Goal: Task Accomplishment & Management: Manage account settings

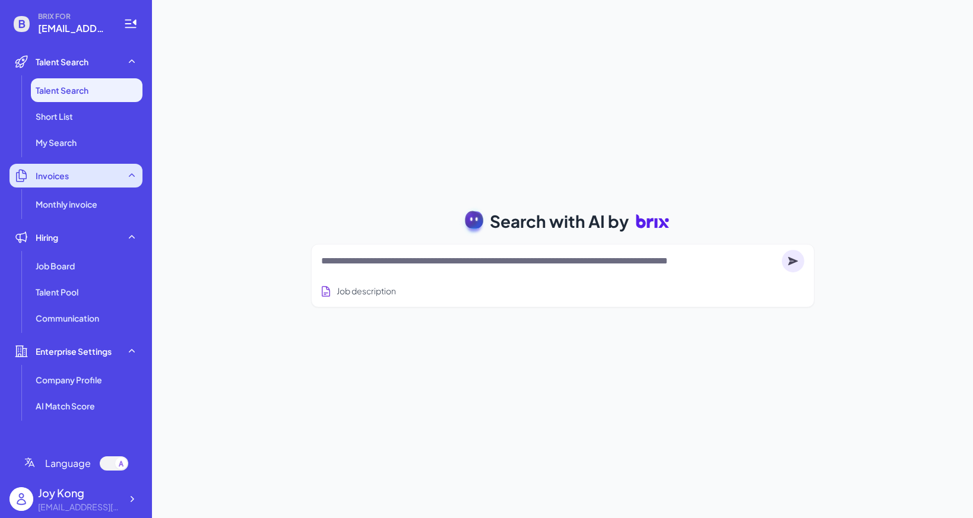
click at [74, 183] on div "Invoices" at bounding box center [75, 176] width 133 height 24
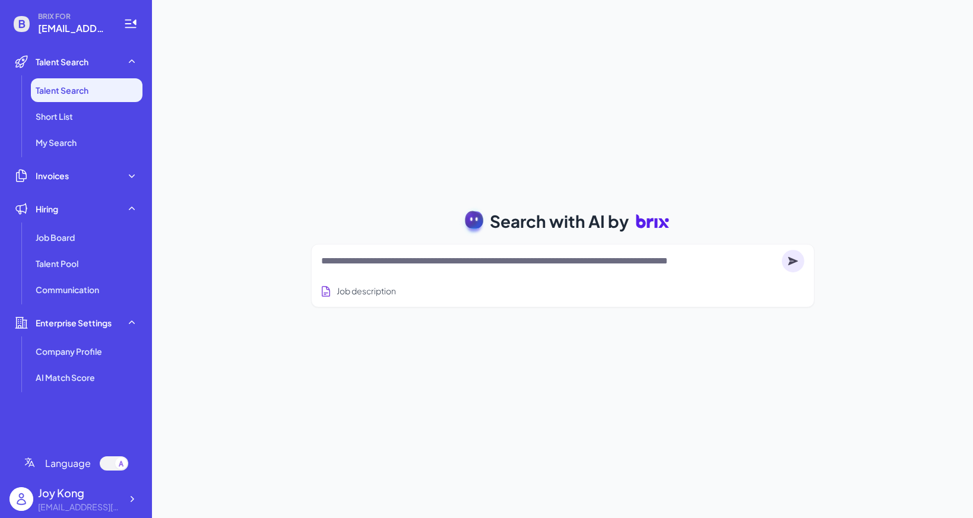
click at [75, 194] on ul "Talent Search Talent Search Short List My Search Invoices Monthly invoice Hirin…" at bounding box center [75, 244] width 133 height 388
click at [77, 178] on div "Invoices" at bounding box center [75, 176] width 133 height 24
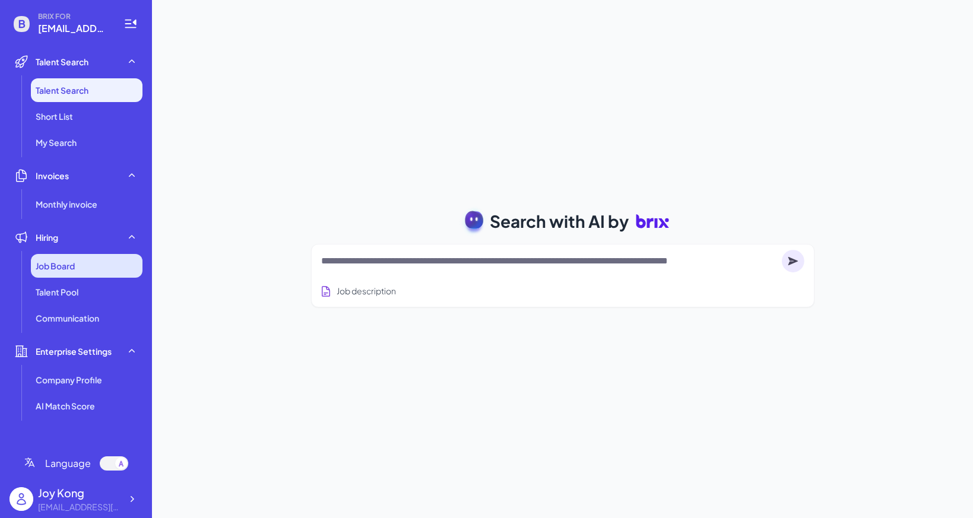
click at [66, 269] on span "Job Board" at bounding box center [55, 266] width 39 height 12
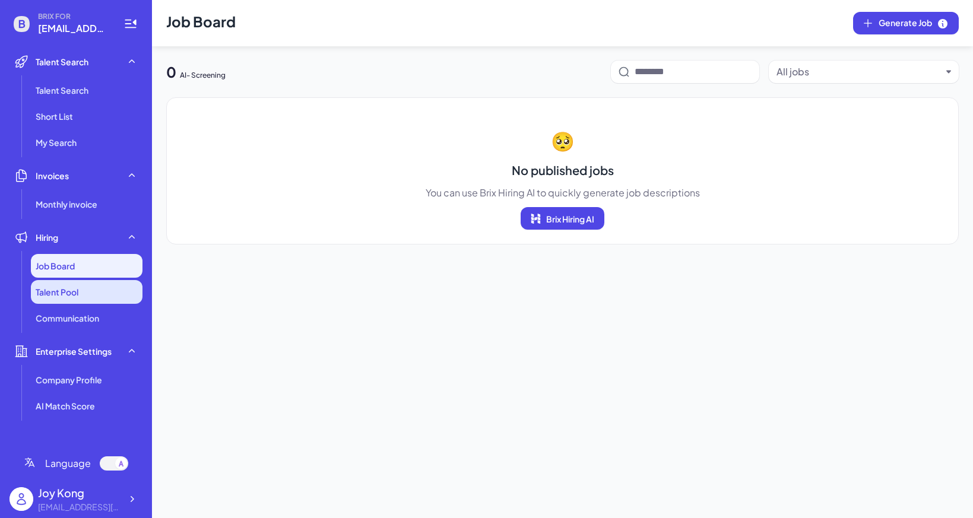
click at [67, 281] on li "Talent Pool" at bounding box center [87, 292] width 112 height 24
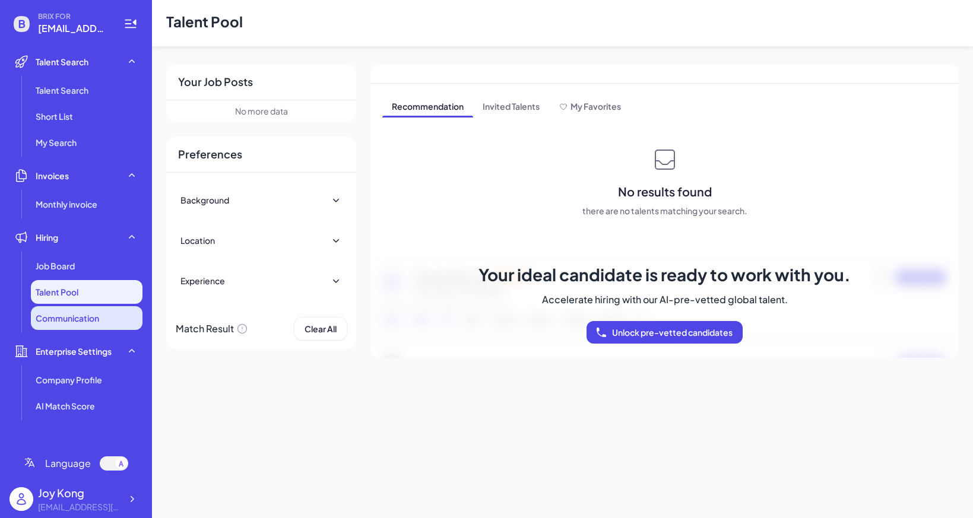
click at [88, 324] on span "Communication" at bounding box center [68, 318] width 64 height 12
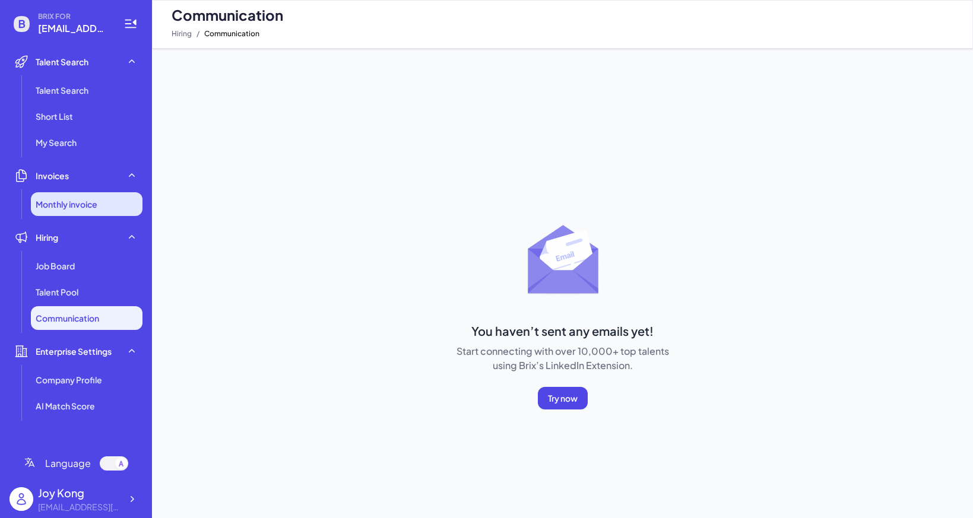
click at [96, 208] on span "Monthly invoice" at bounding box center [67, 204] width 62 height 12
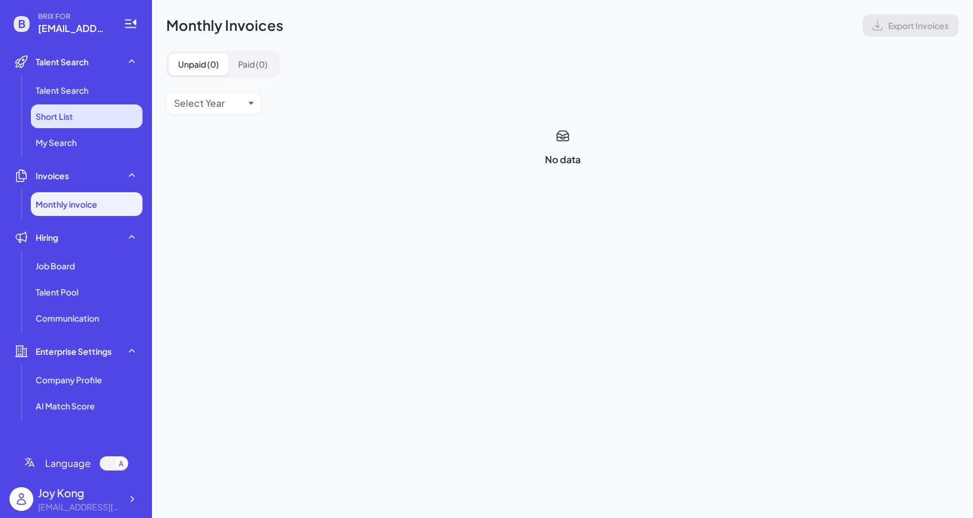
click at [113, 104] on li "Short List" at bounding box center [87, 116] width 112 height 24
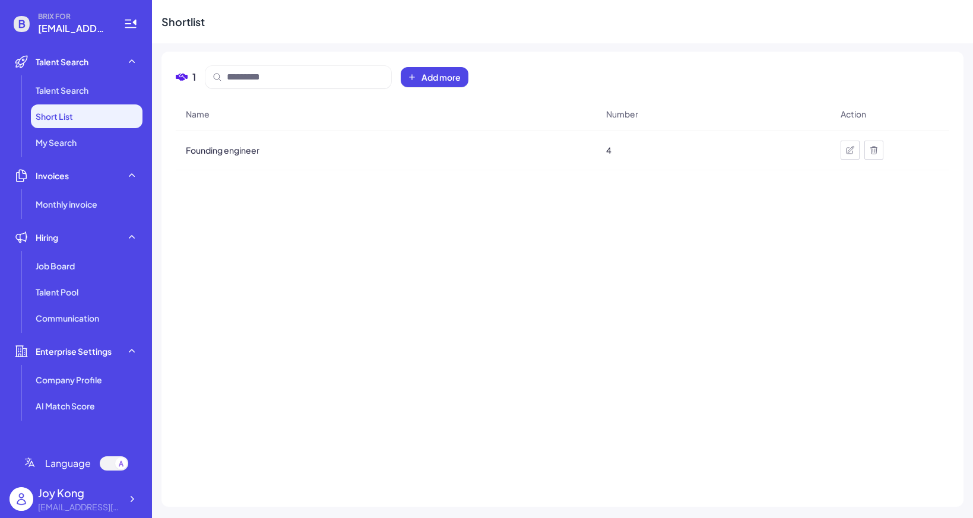
click at [112, 122] on li "Short List" at bounding box center [87, 116] width 112 height 24
click at [113, 131] on li "My Search" at bounding box center [87, 143] width 112 height 24
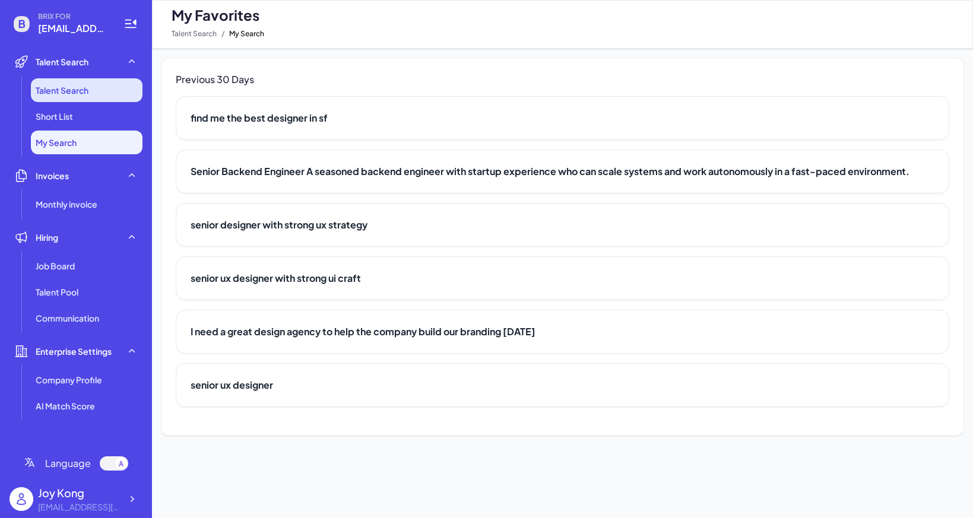
click at [96, 92] on li "Talent Search" at bounding box center [87, 90] width 112 height 24
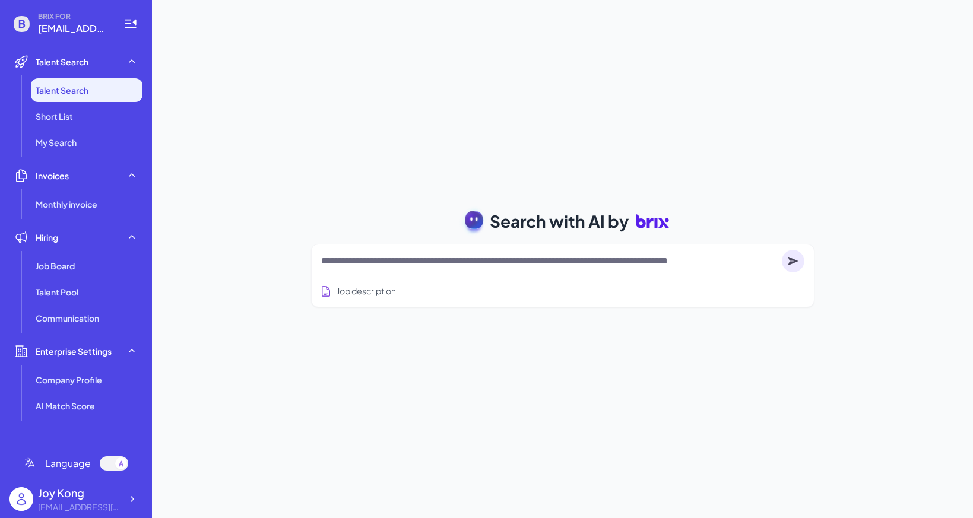
click at [105, 490] on div "Joy Kong" at bounding box center [79, 493] width 83 height 16
click at [102, 501] on div "[EMAIL_ADDRESS][DOMAIN_NAME]" at bounding box center [79, 507] width 83 height 12
click at [115, 504] on div "[EMAIL_ADDRESS][DOMAIN_NAME]" at bounding box center [79, 507] width 83 height 12
click at [141, 498] on div at bounding box center [131, 499] width 21 height 21
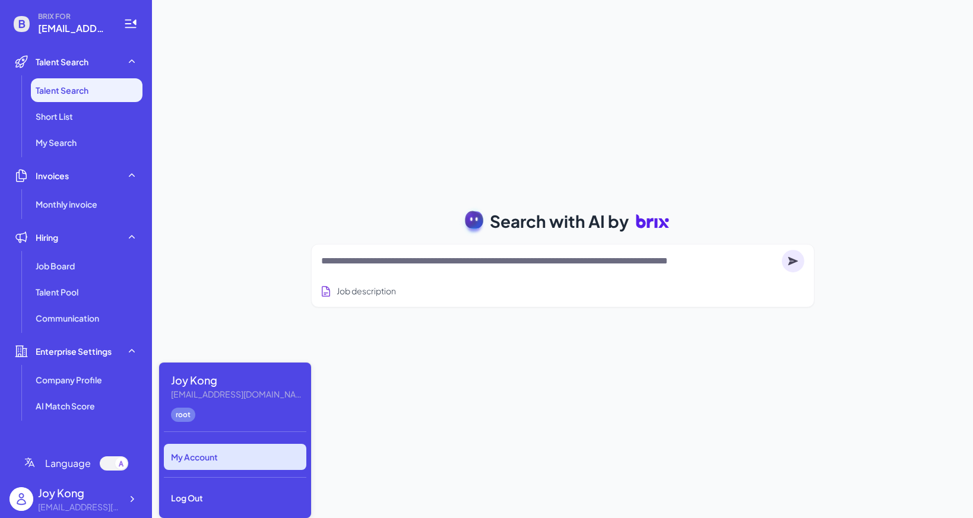
click at [186, 460] on div "My Account" at bounding box center [235, 457] width 142 height 26
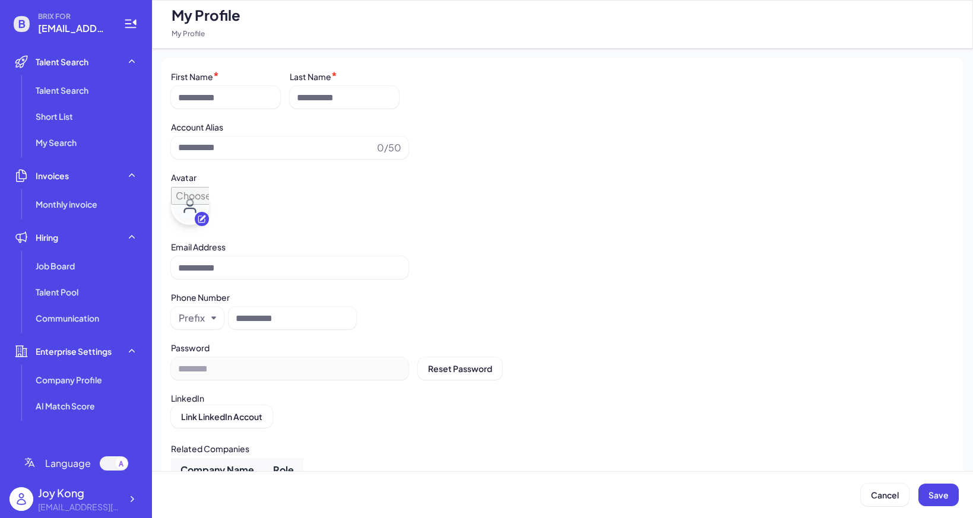
type input "********"
type input "**********"
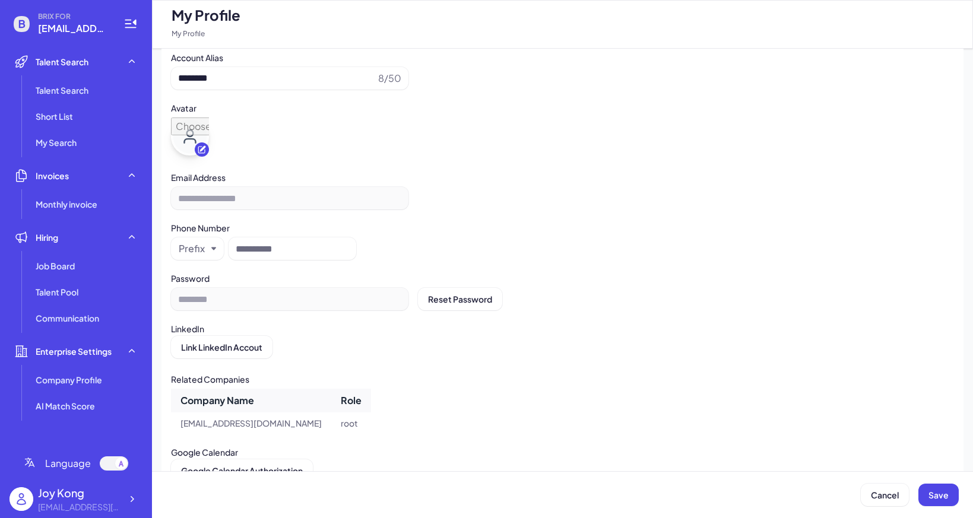
scroll to position [70, 0]
click at [90, 128] on li "Short List" at bounding box center [87, 116] width 112 height 24
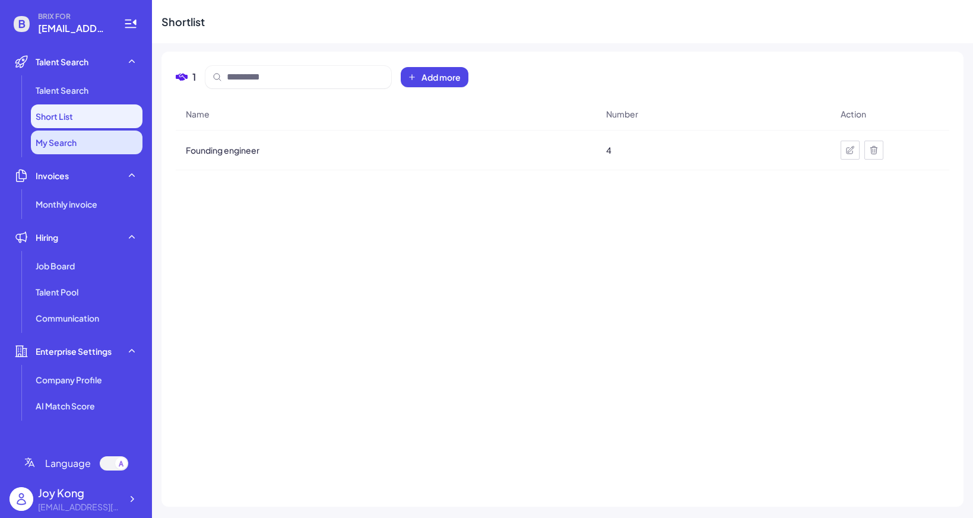
click at [89, 140] on li "My Search" at bounding box center [87, 143] width 112 height 24
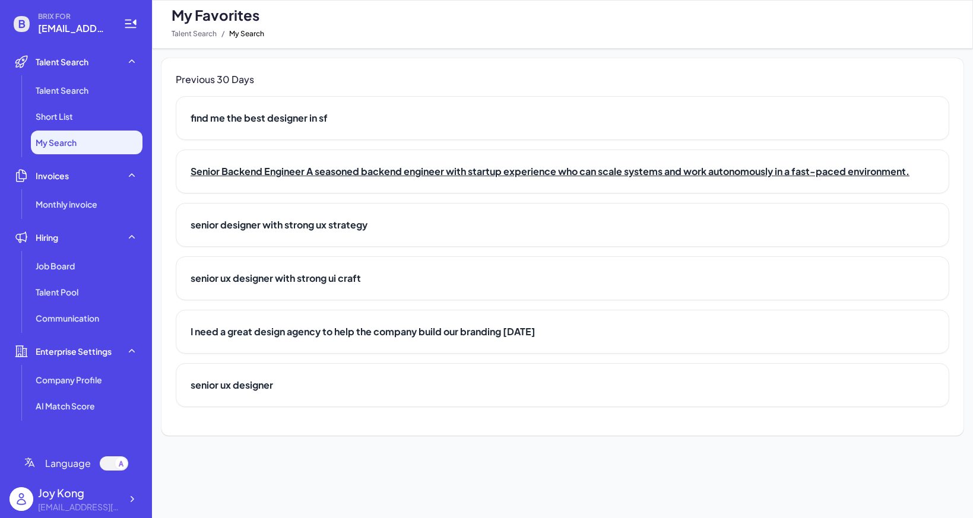
click at [194, 173] on h2 "Senior Backend Engineer A seasoned backend engineer with startup experience who…" at bounding box center [563, 171] width 744 height 14
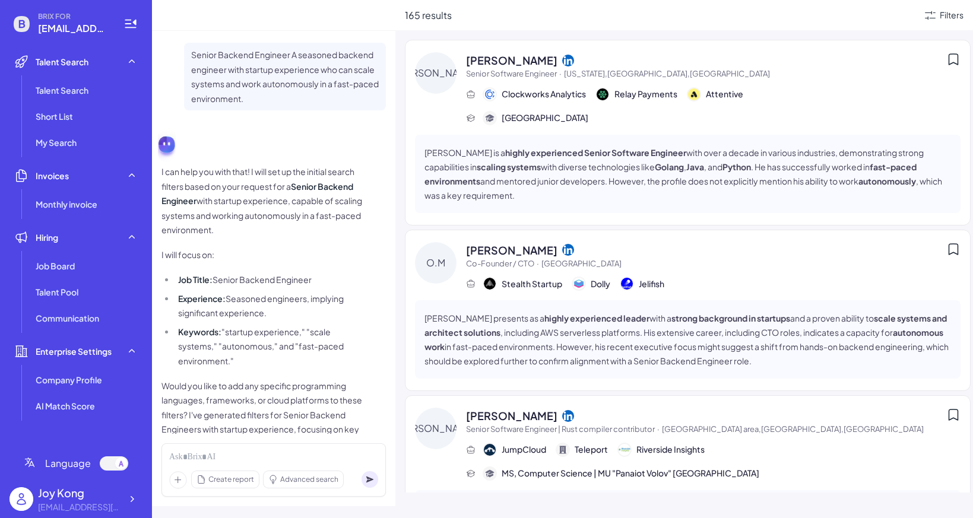
scroll to position [23, 0]
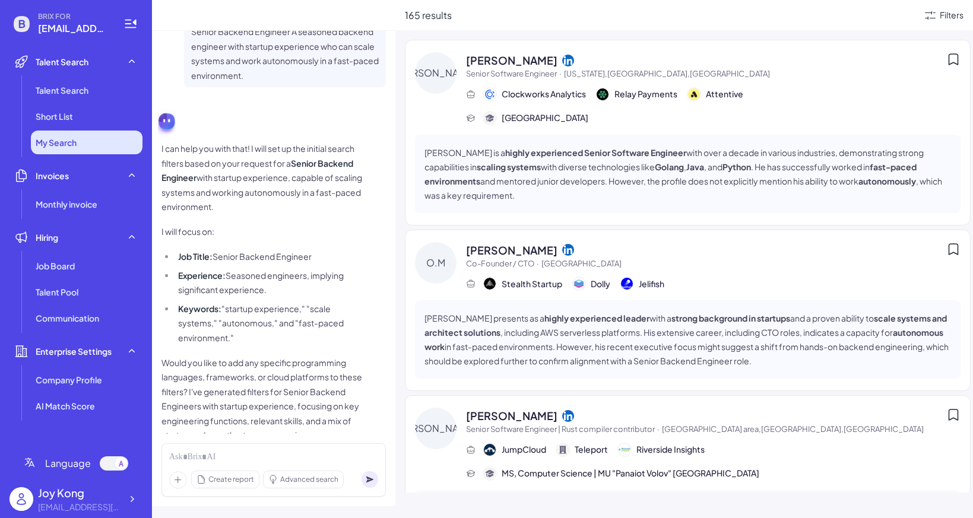
click at [56, 140] on span "My Search" at bounding box center [56, 143] width 41 height 12
